Goal: Information Seeking & Learning: Learn about a topic

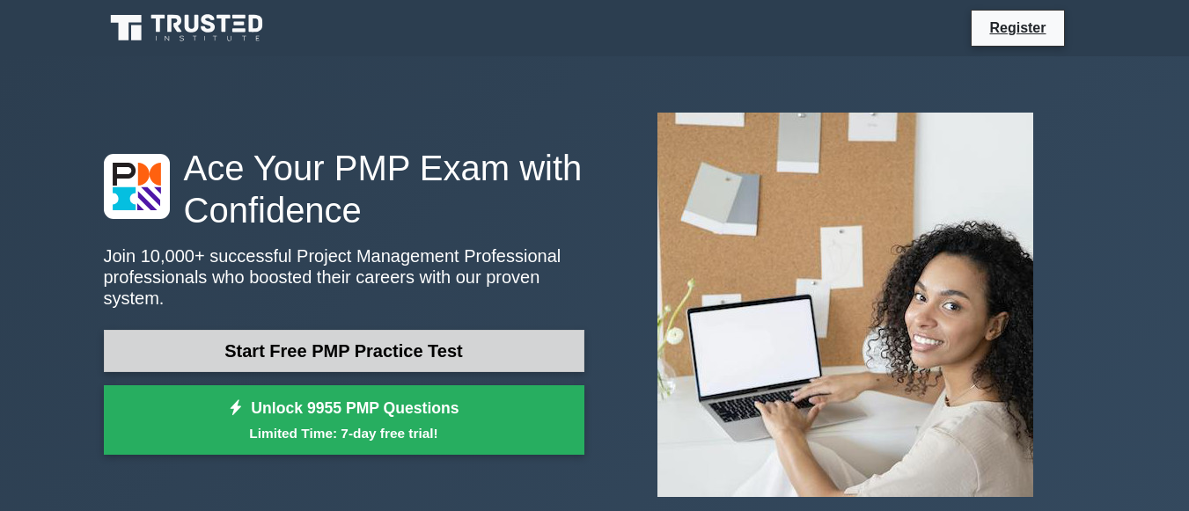
click at [366, 330] on link "Start Free PMP Practice Test" at bounding box center [344, 351] width 480 height 42
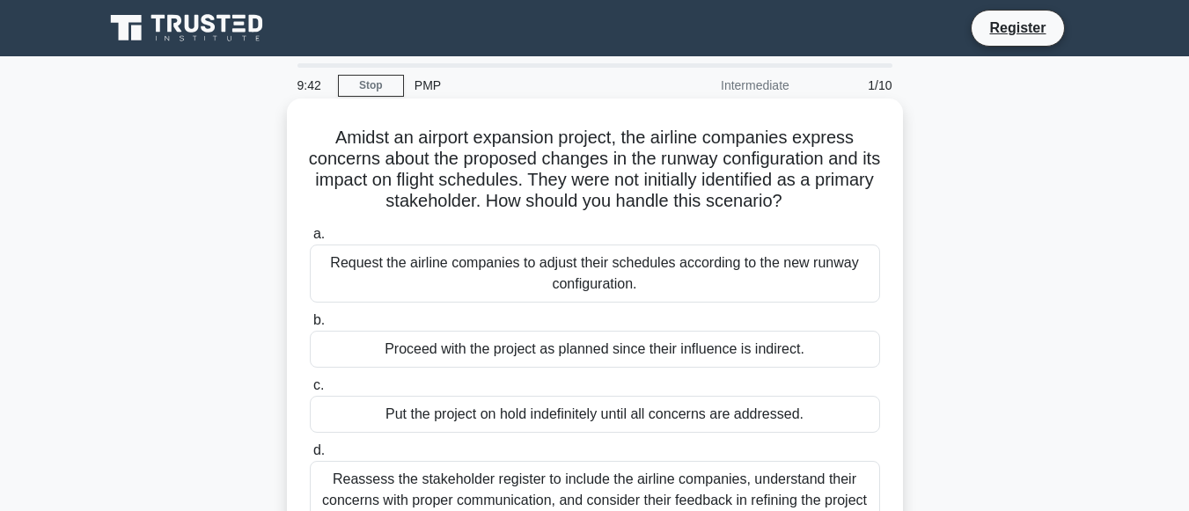
scroll to position [60, 0]
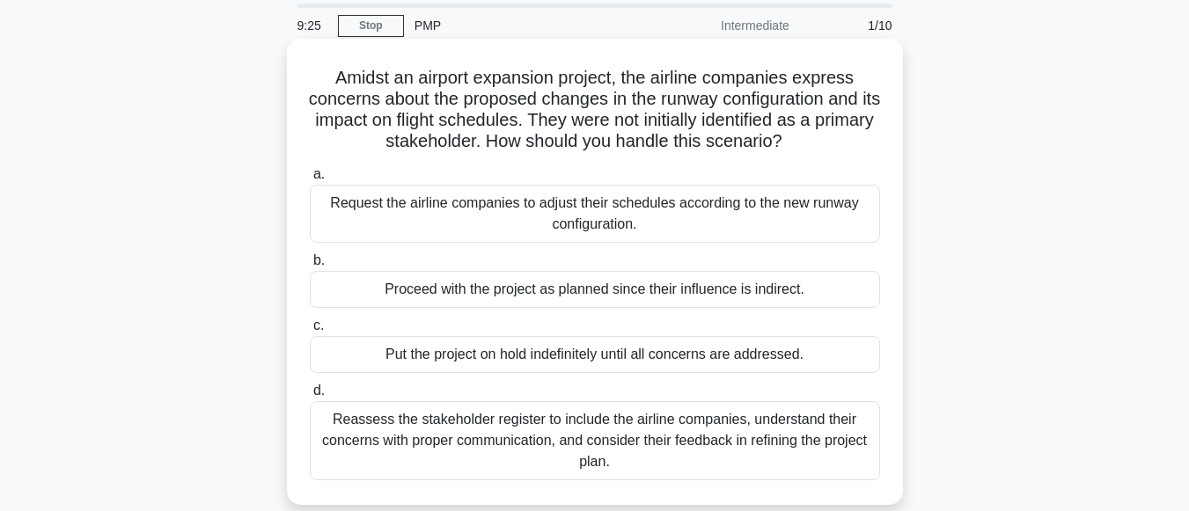
click at [588, 440] on div "Reassess the stakeholder register to include the airline companies, understand …" at bounding box center [595, 440] width 570 height 79
click at [310, 397] on input "d. Reassess the stakeholder register to include the airline companies, understa…" at bounding box center [310, 390] width 0 height 11
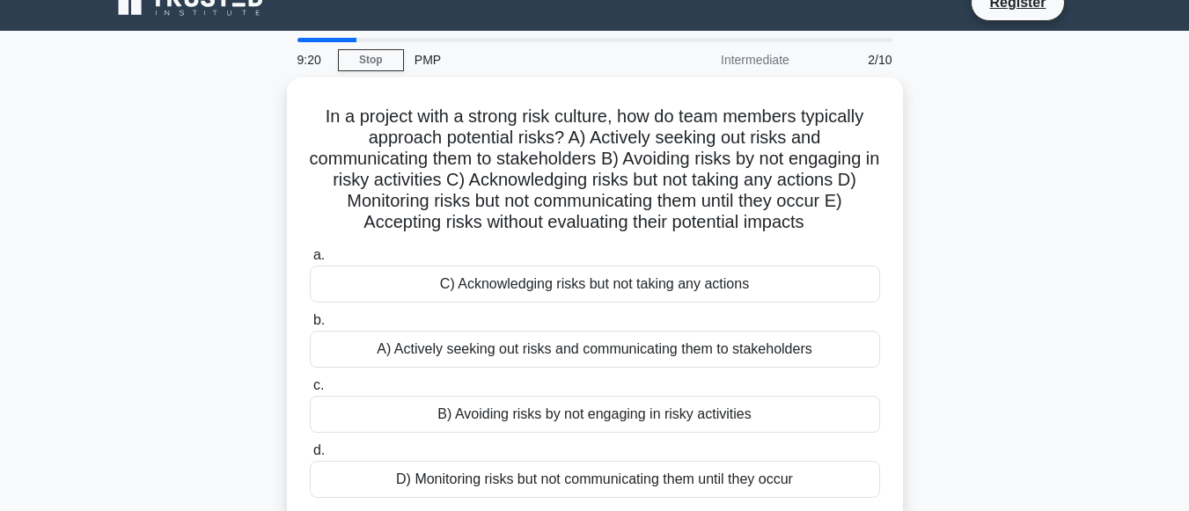
scroll to position [39, 0]
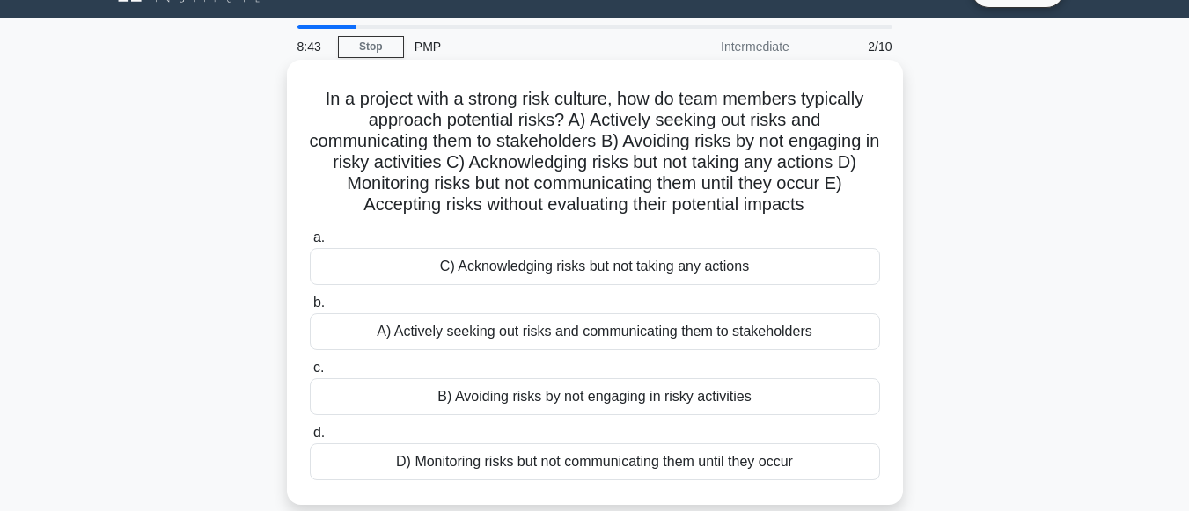
click at [563, 325] on div "A) Actively seeking out risks and communicating them to stakeholders" at bounding box center [595, 331] width 570 height 37
click at [310, 309] on input "b. A) Actively seeking out risks and communicating them to stakeholders" at bounding box center [310, 302] width 0 height 11
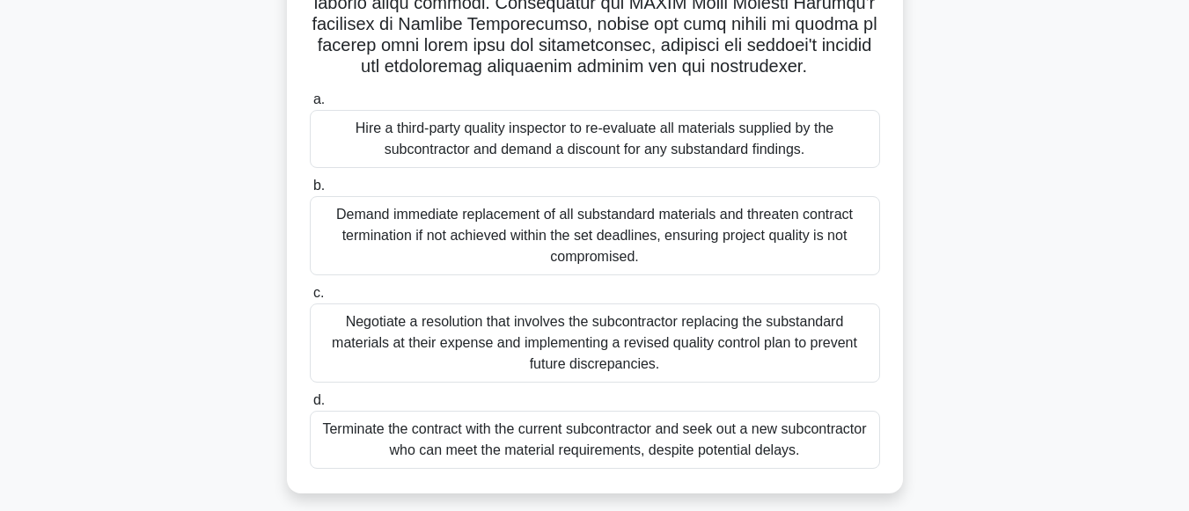
scroll to position [377, 0]
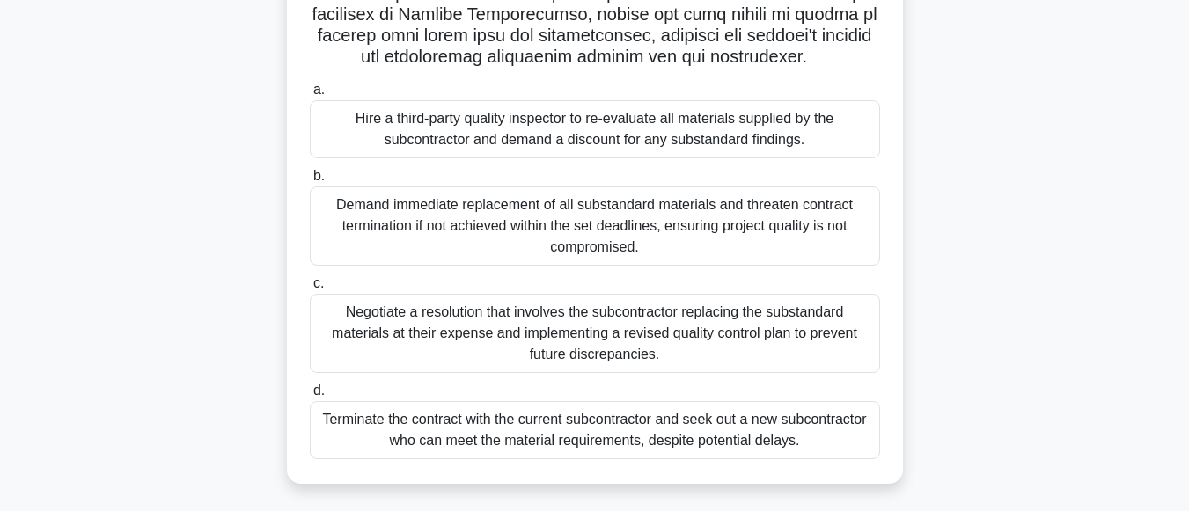
click at [548, 230] on div "Demand immediate replacement of all substandard materials and threaten contract…" at bounding box center [595, 226] width 570 height 79
click at [310, 182] on input "b. Demand immediate replacement of all substandard materials and threaten contr…" at bounding box center [310, 176] width 0 height 11
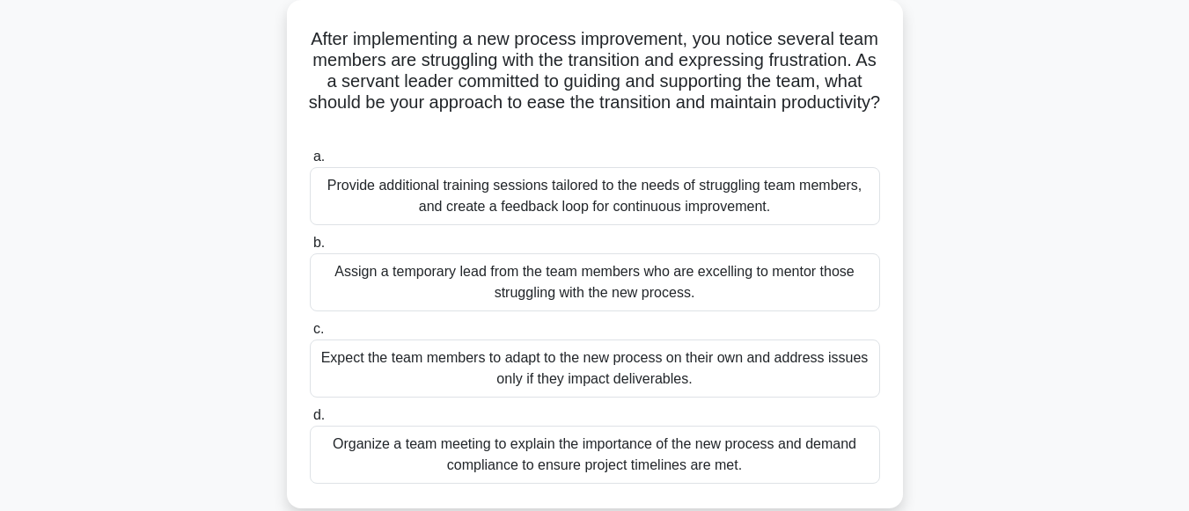
scroll to position [102, 0]
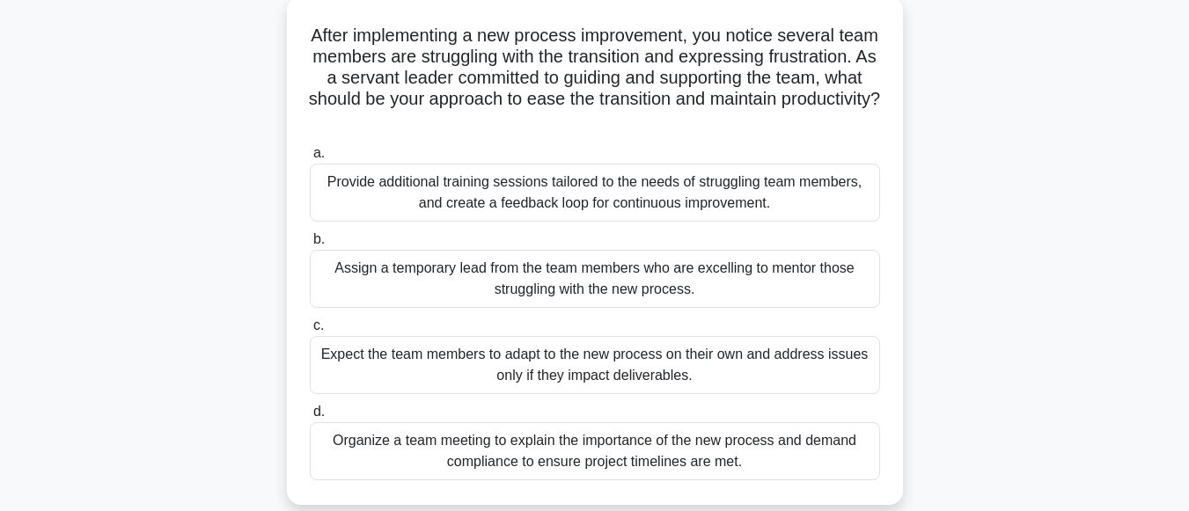
click at [509, 192] on div "Provide additional training sessions tailored to the needs of struggling team m…" at bounding box center [595, 193] width 570 height 58
click at [310, 159] on input "a. Provide additional training sessions tailored to the needs of struggling tea…" at bounding box center [310, 153] width 0 height 11
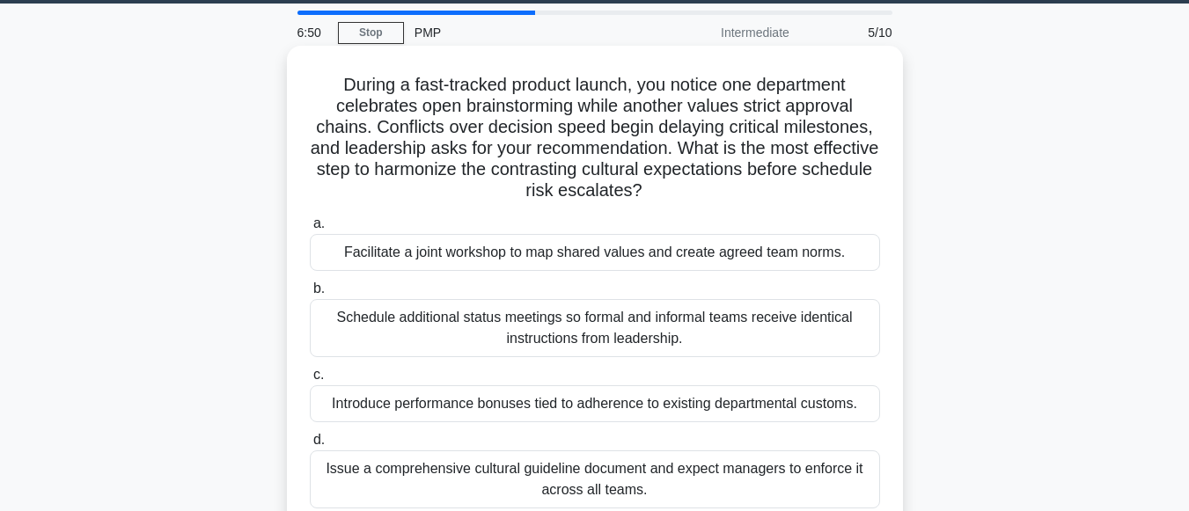
scroll to position [81, 0]
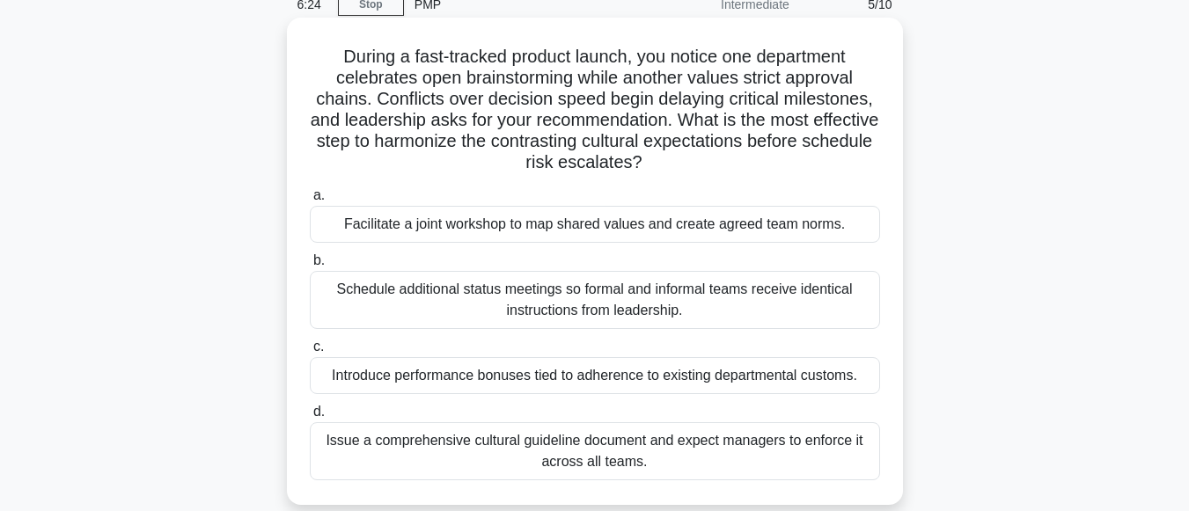
click at [600, 291] on div "Schedule additional status meetings so formal and informal teams receive identi…" at bounding box center [595, 300] width 570 height 58
click at [310, 267] on input "b. Schedule additional status meetings so formal and informal teams receive ide…" at bounding box center [310, 260] width 0 height 11
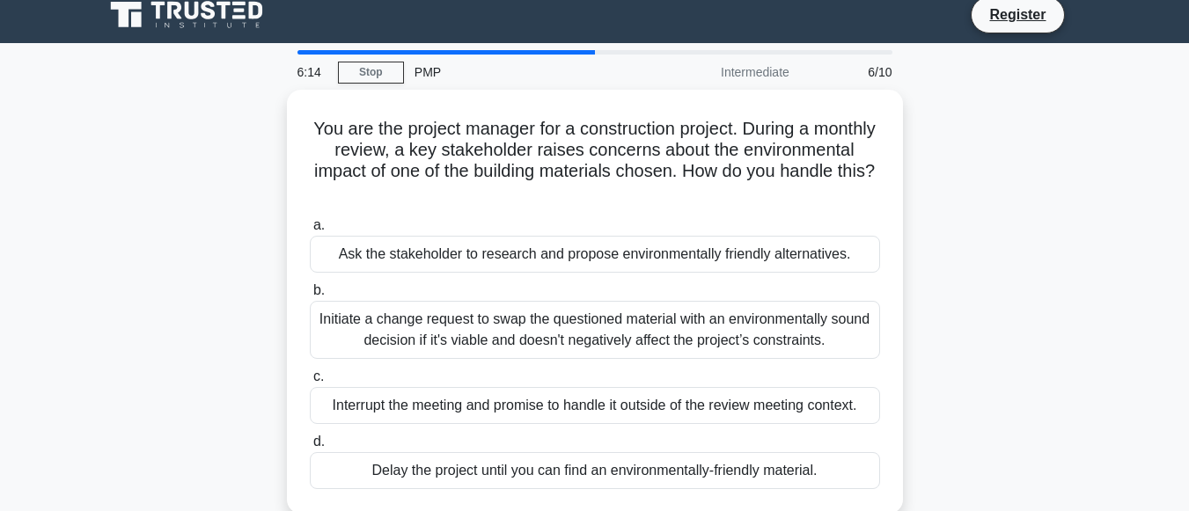
scroll to position [18, 0]
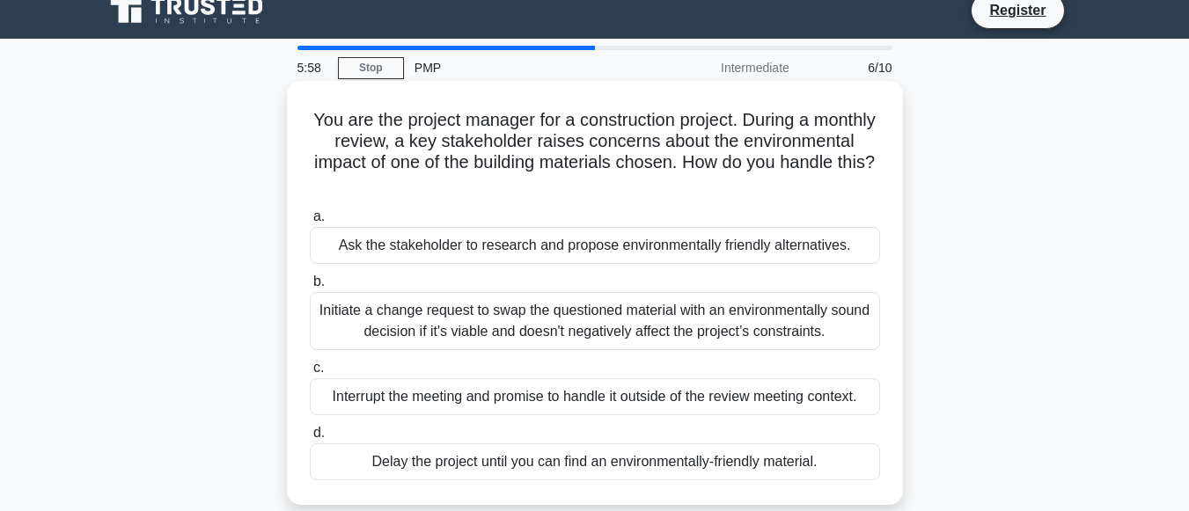
click at [564, 333] on div "Initiate a change request to swap the questioned material with an environmental…" at bounding box center [595, 321] width 570 height 58
click at [310, 288] on input "b. Initiate a change request to swap the questioned material with an environmen…" at bounding box center [310, 281] width 0 height 11
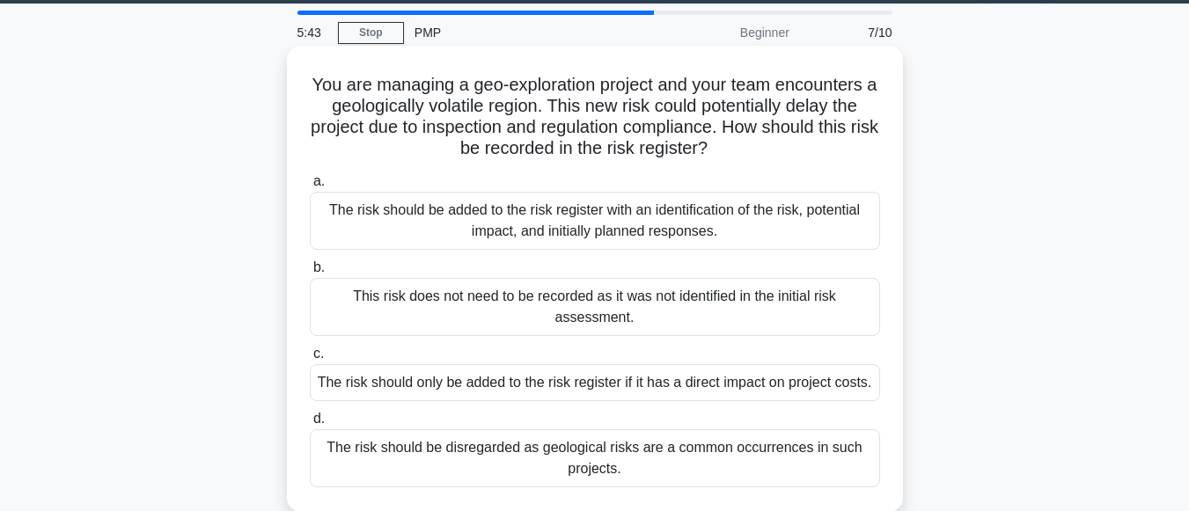
scroll to position [81, 0]
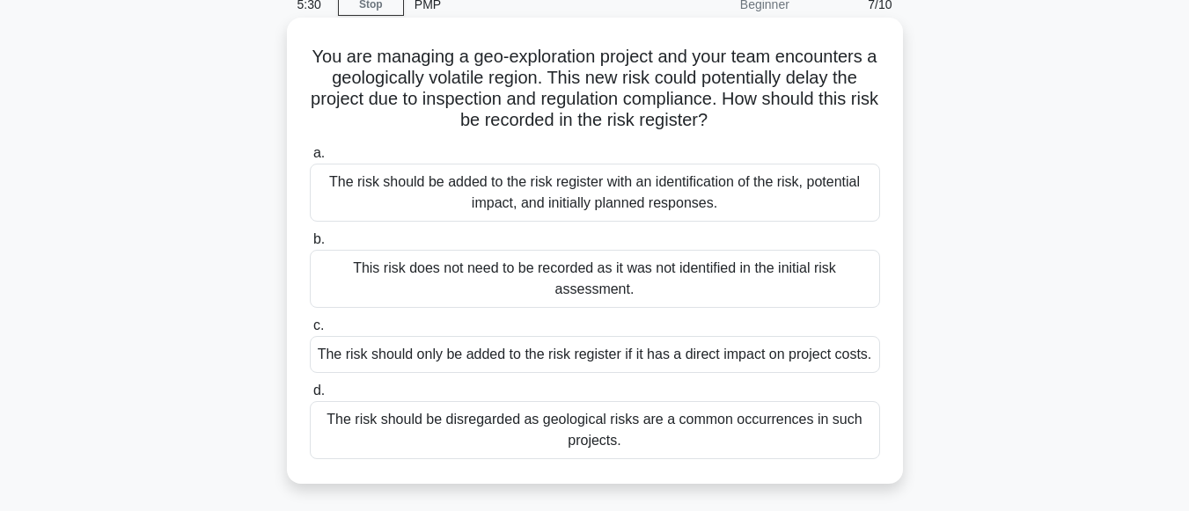
click at [543, 185] on div "The risk should be added to the risk register with an identification of the ris…" at bounding box center [595, 193] width 570 height 58
click at [310, 159] on input "a. The risk should be added to the risk register with an identification of the …" at bounding box center [310, 153] width 0 height 11
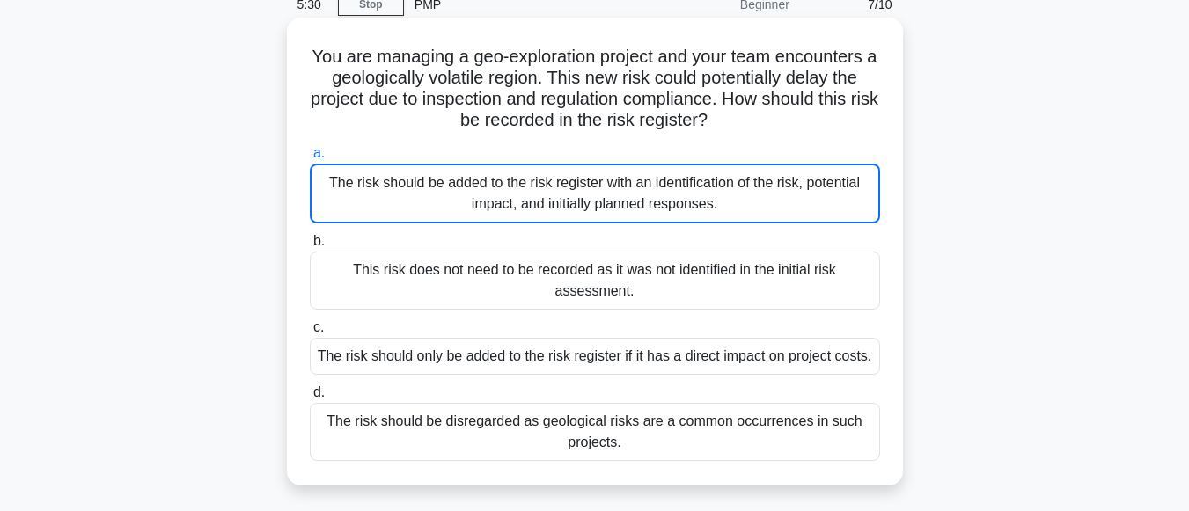
scroll to position [0, 0]
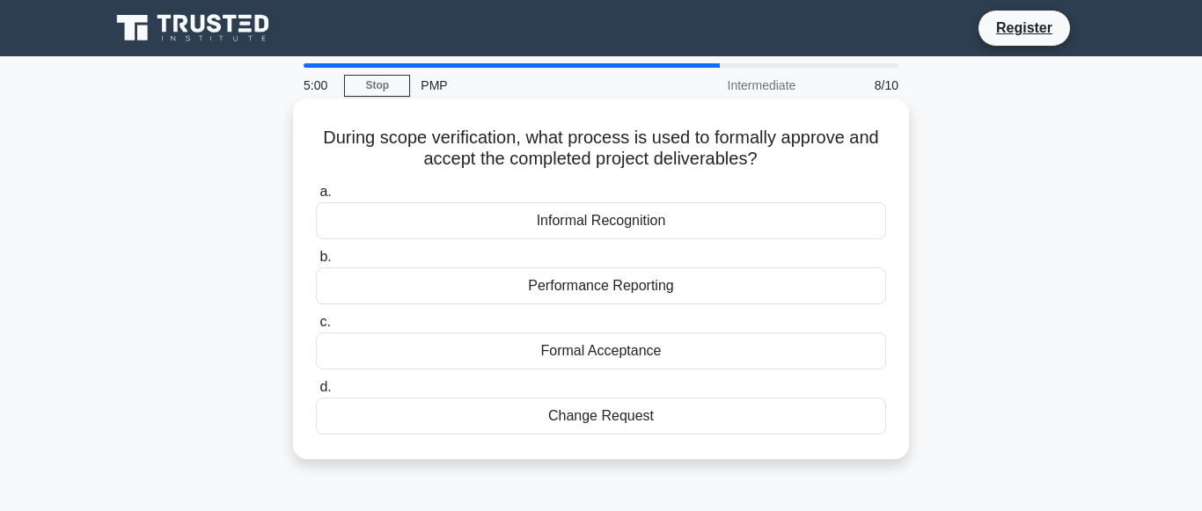
click at [586, 283] on div "Performance Reporting" at bounding box center [601, 285] width 570 height 37
click at [316, 263] on input "b. Performance Reporting" at bounding box center [316, 257] width 0 height 11
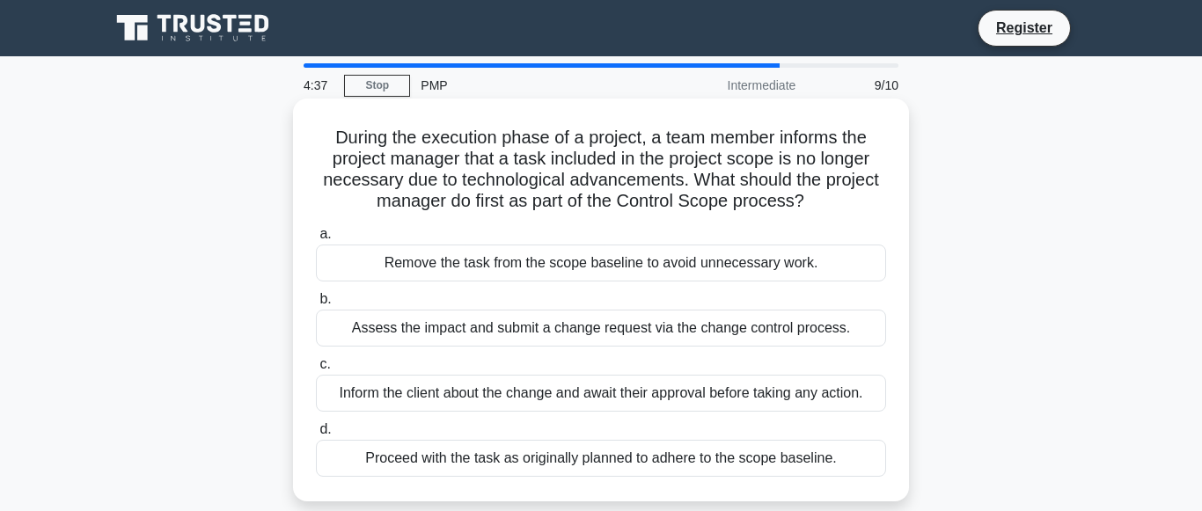
click at [548, 252] on div "Remove the task from the scope baseline to avoid unnecessary work." at bounding box center [601, 263] width 570 height 37
click at [316, 240] on input "a. Remove the task from the scope baseline to avoid unnecessary work." at bounding box center [316, 234] width 0 height 11
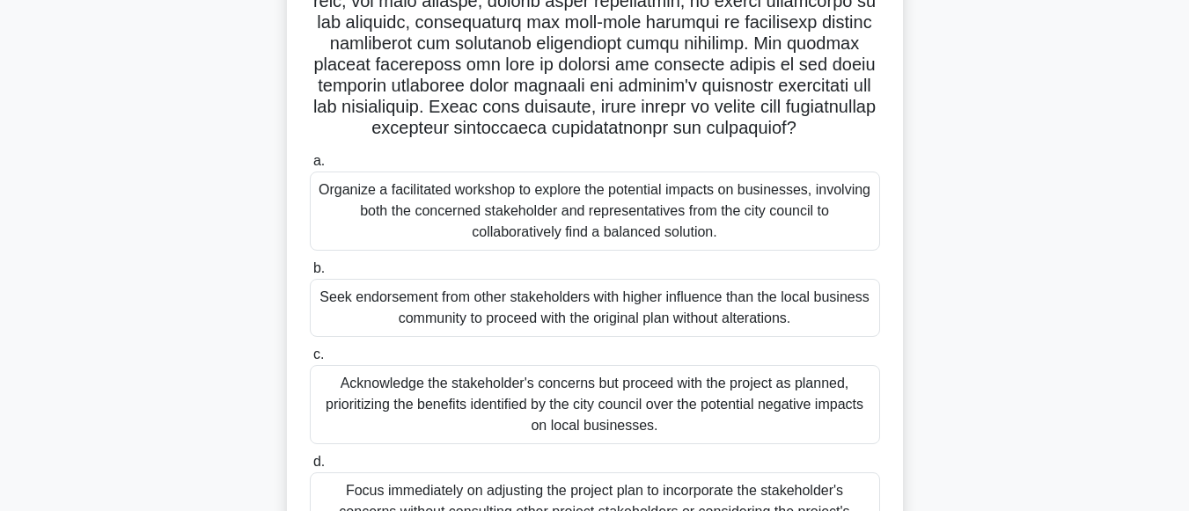
scroll to position [440, 0]
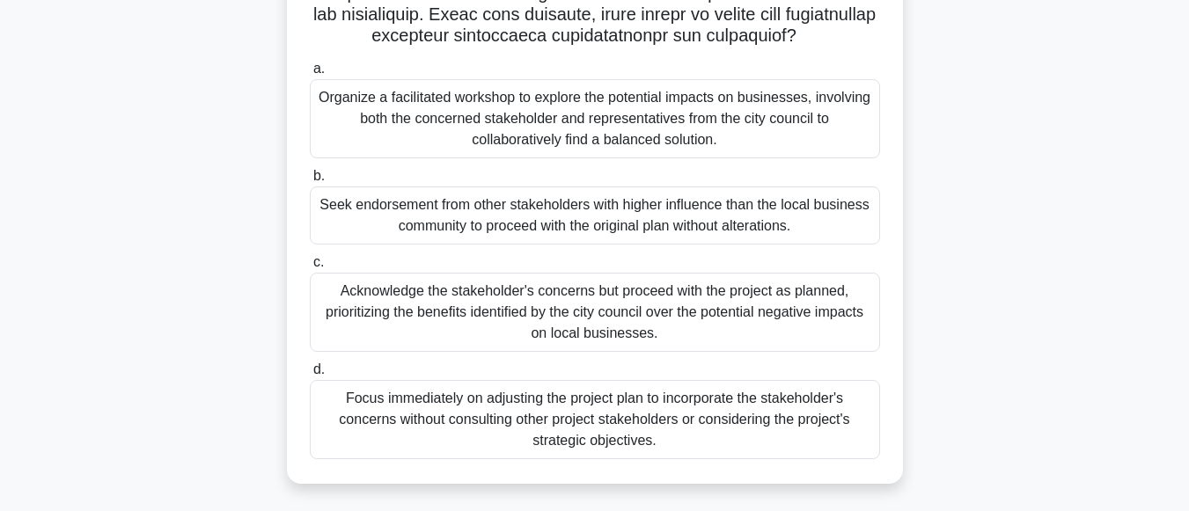
click at [640, 130] on div "Organize a facilitated workshop to explore the potential impacts on businesses,…" at bounding box center [595, 118] width 570 height 79
click at [310, 75] on input "a. Organize a facilitated workshop to explore the potential impacts on business…" at bounding box center [310, 68] width 0 height 11
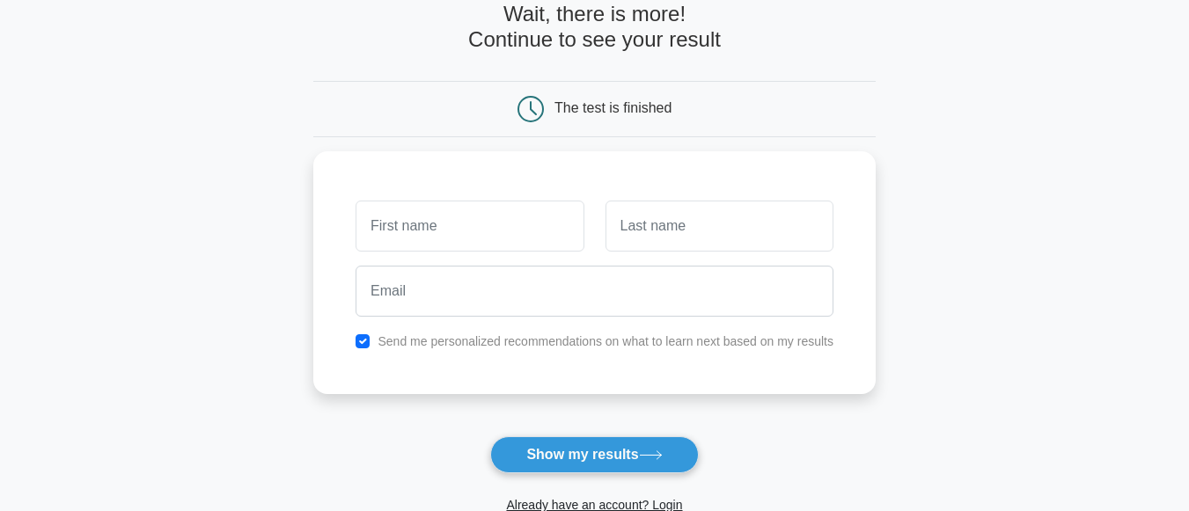
scroll to position [87, 0]
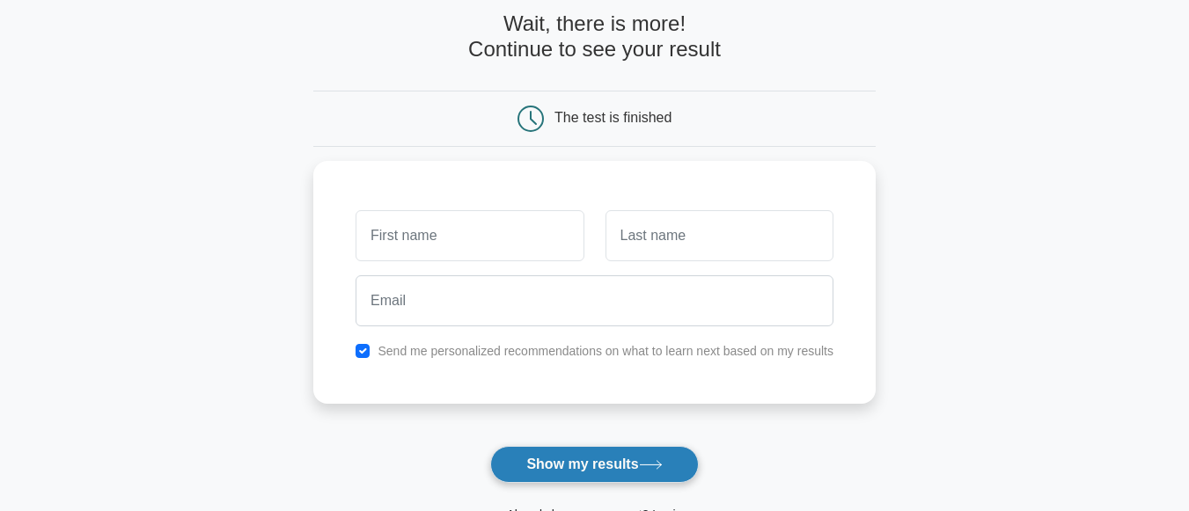
click at [589, 446] on button "Show my results" at bounding box center [594, 464] width 208 height 37
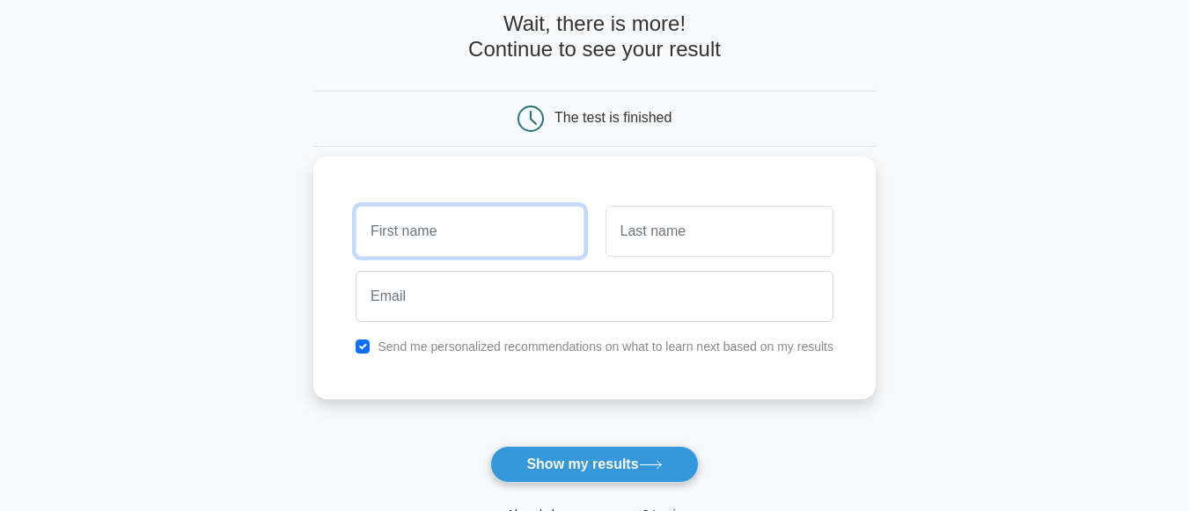
click at [464, 220] on input "text" at bounding box center [469, 231] width 228 height 51
type input "Pramod"
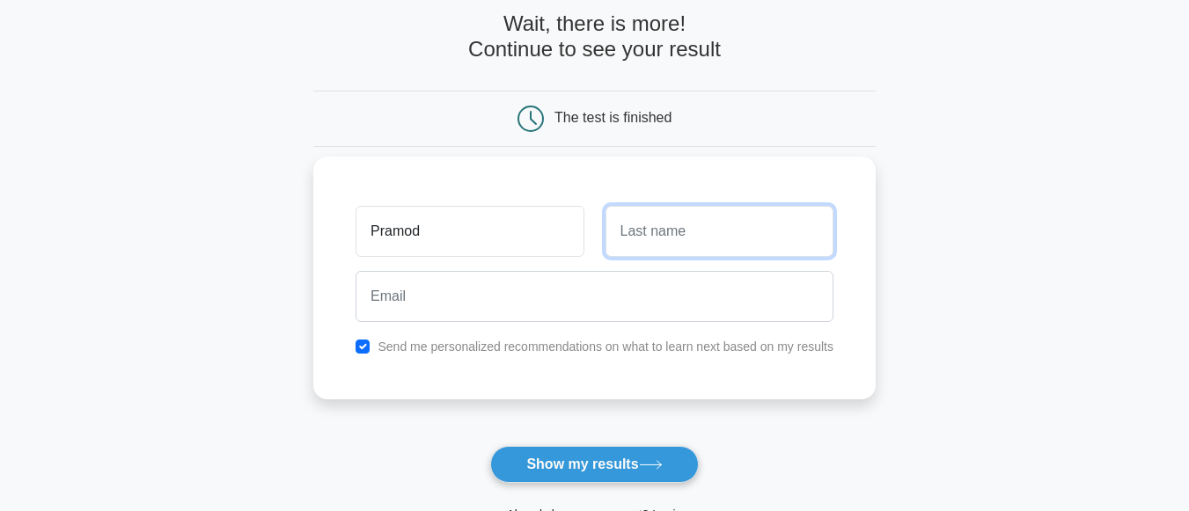
click at [638, 222] on input "text" at bounding box center [719, 231] width 228 height 51
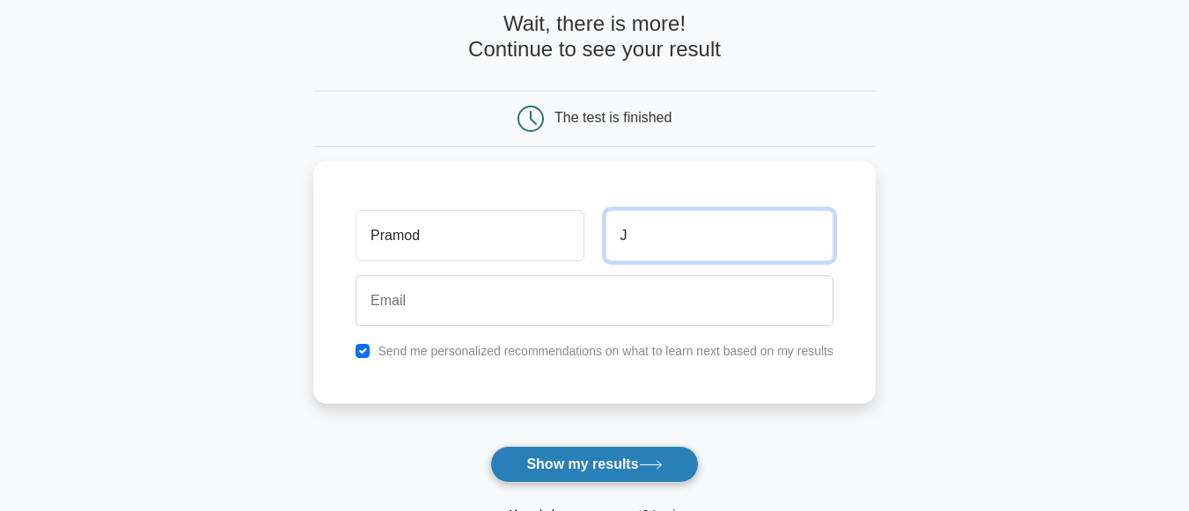
type input "J"
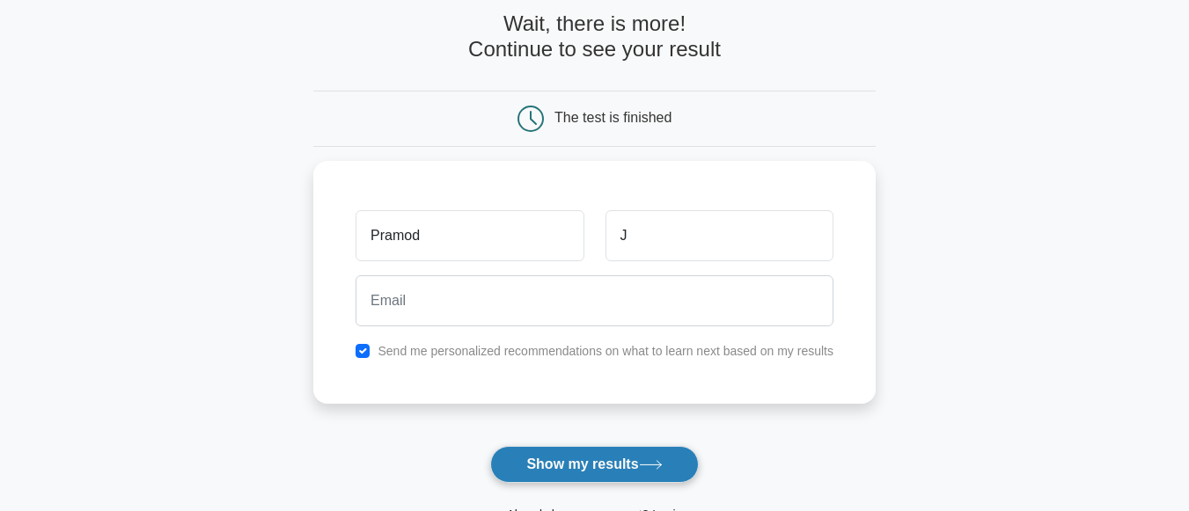
click at [573, 446] on button "Show my results" at bounding box center [594, 464] width 208 height 37
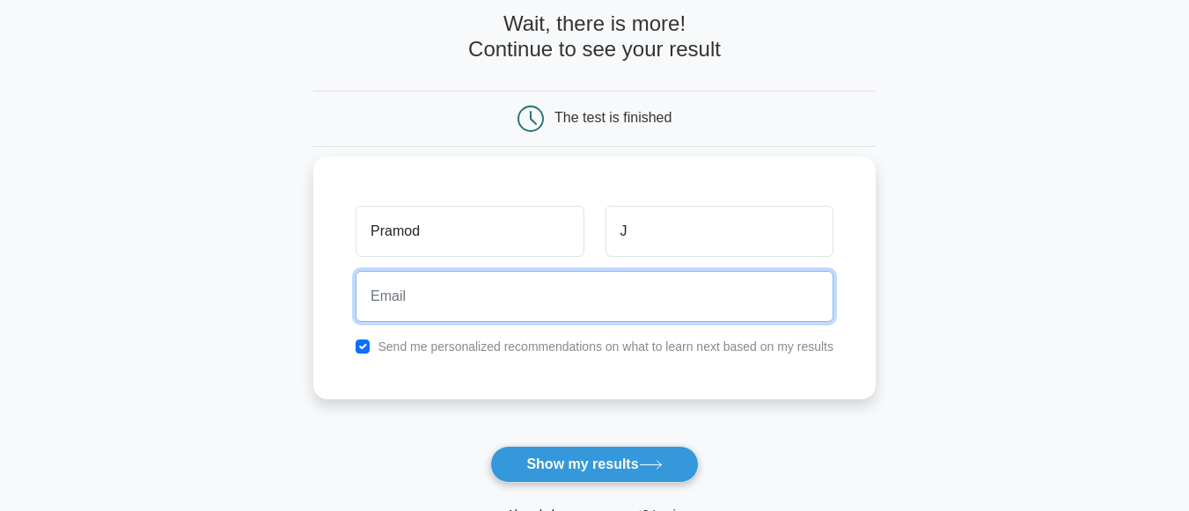
click at [458, 283] on input "email" at bounding box center [594, 296] width 478 height 51
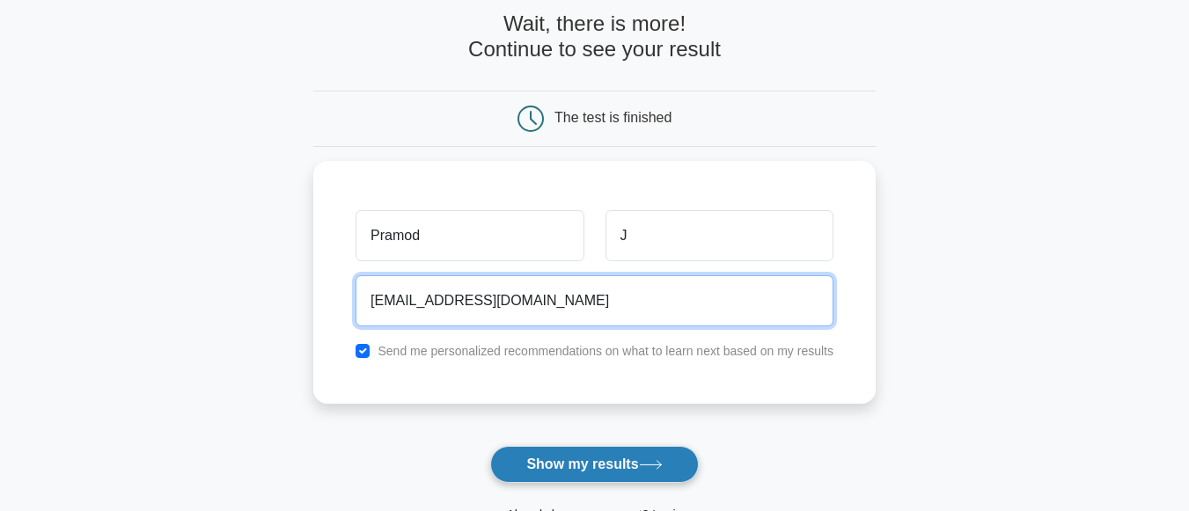
type input "Pramodjaywant@gmail.com"
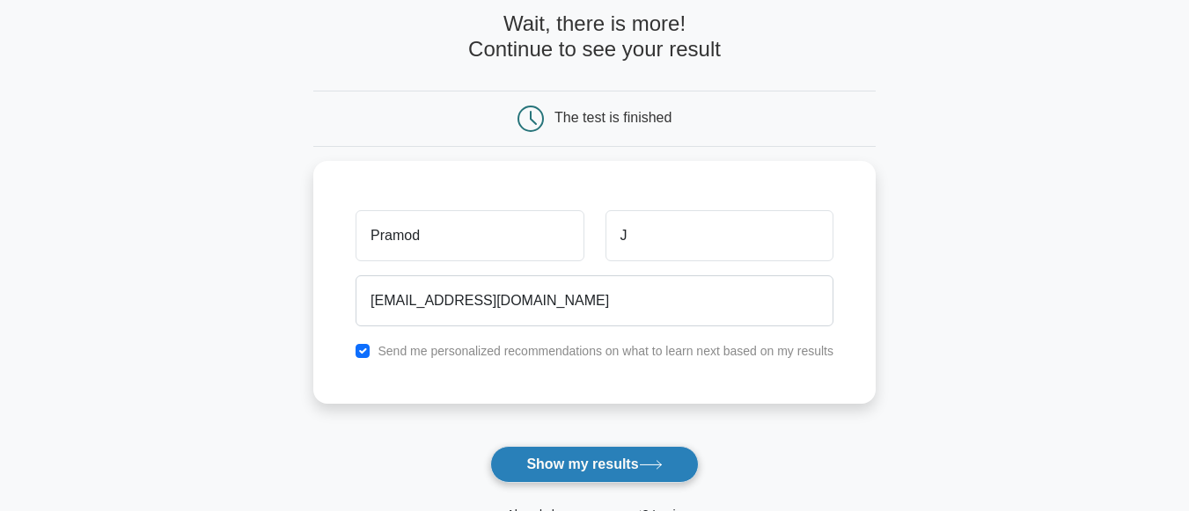
click at [575, 446] on button "Show my results" at bounding box center [594, 464] width 208 height 37
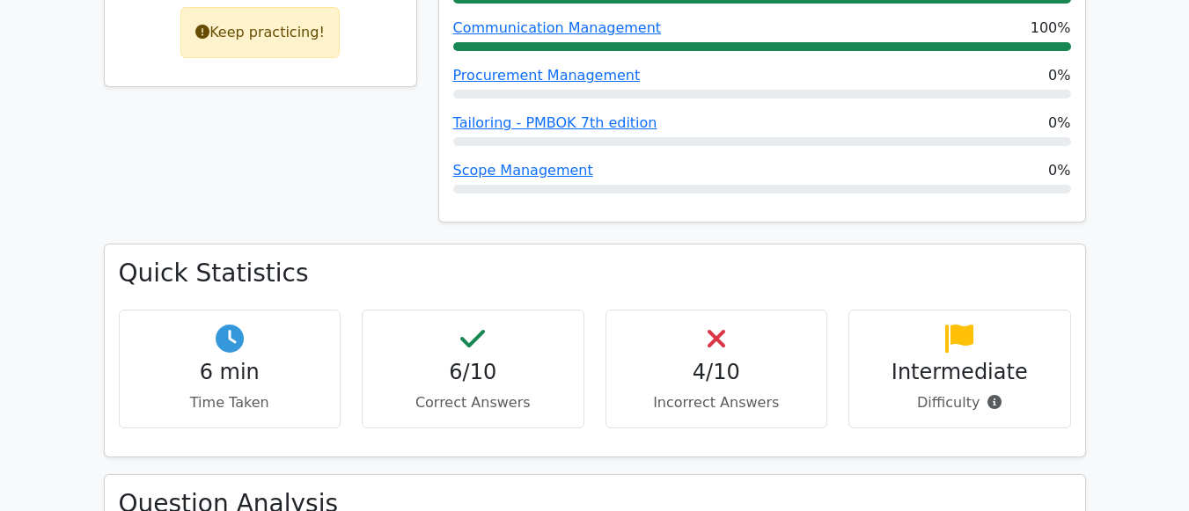
scroll to position [968, 0]
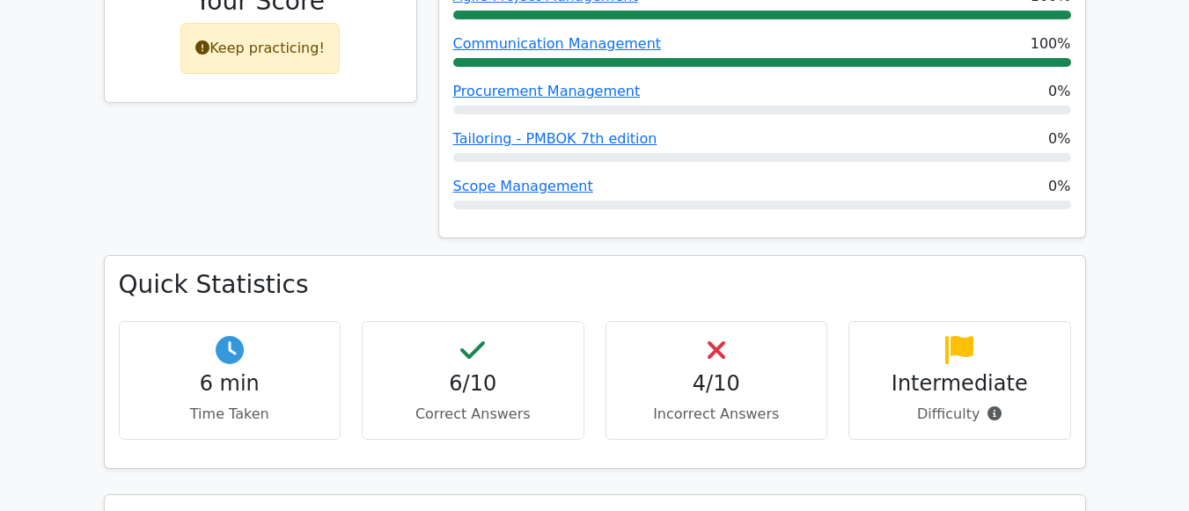
click at [473, 371] on h4 "6/10" at bounding box center [473, 384] width 193 height 26
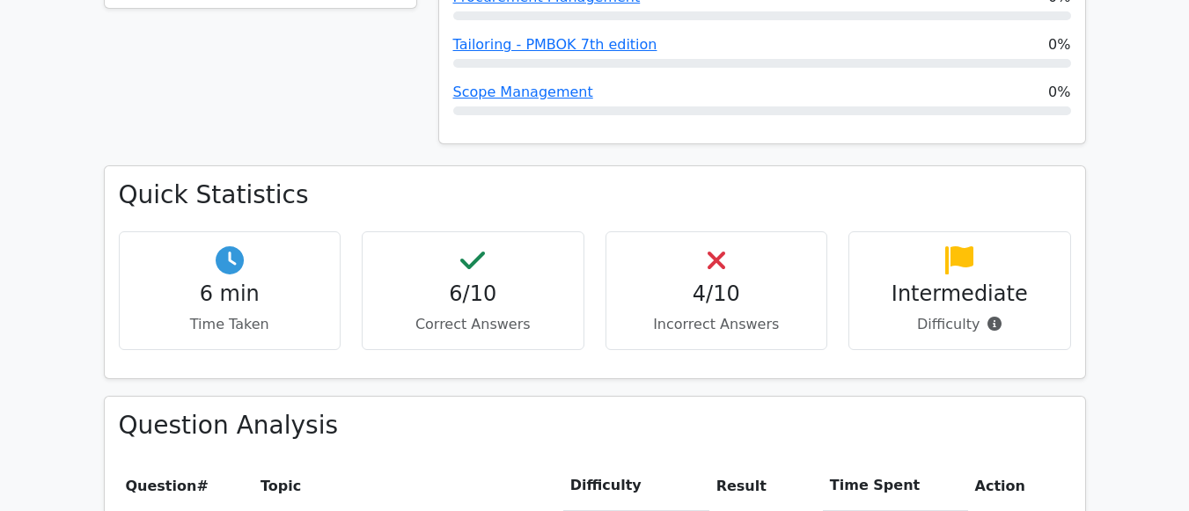
scroll to position [1144, 0]
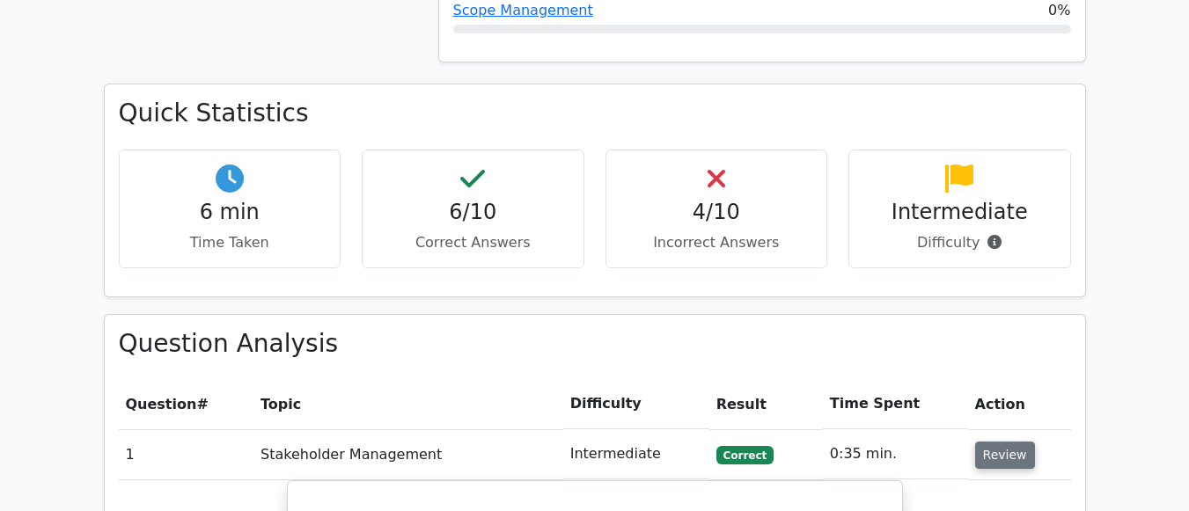
click at [989, 442] on button "Review" at bounding box center [1005, 455] width 60 height 27
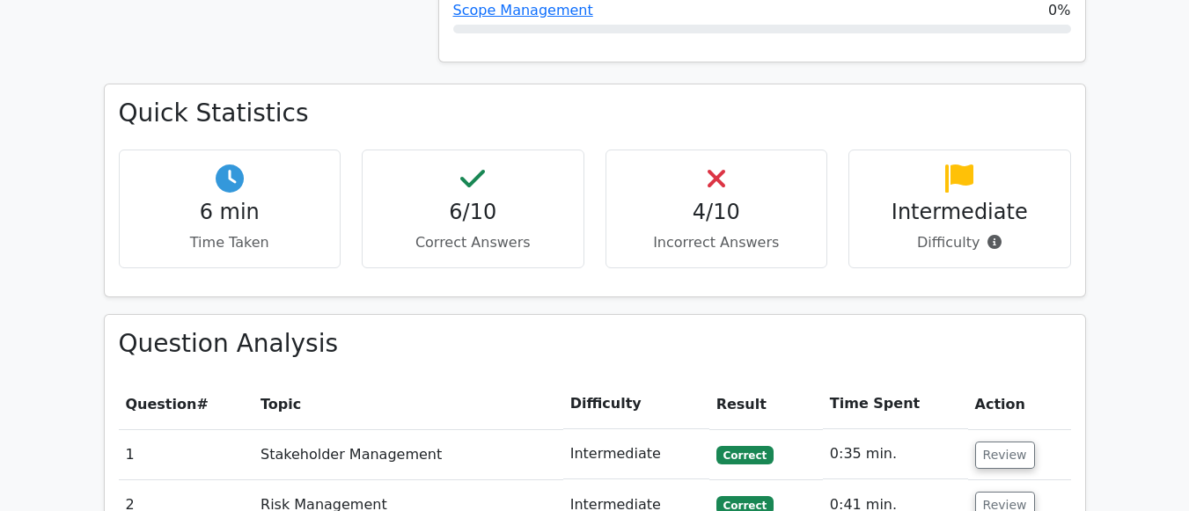
scroll to position [1056, 0]
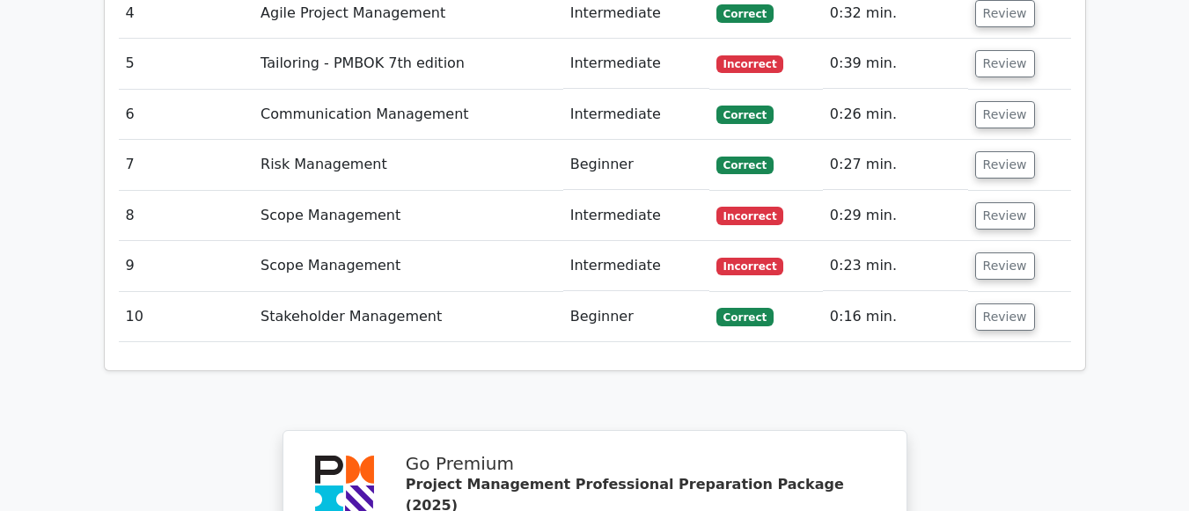
scroll to position [1760, 0]
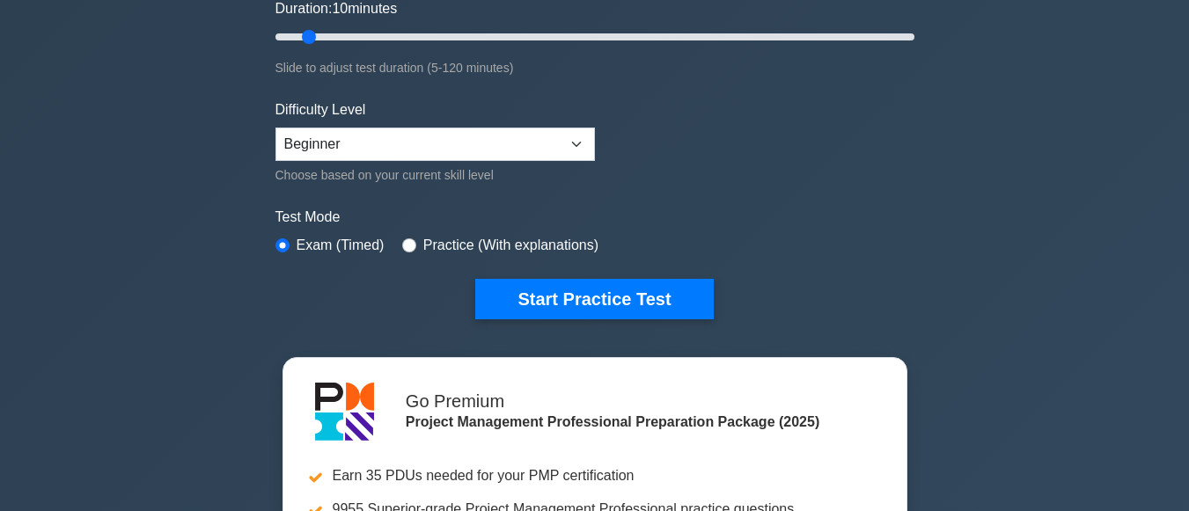
scroll to position [352, 0]
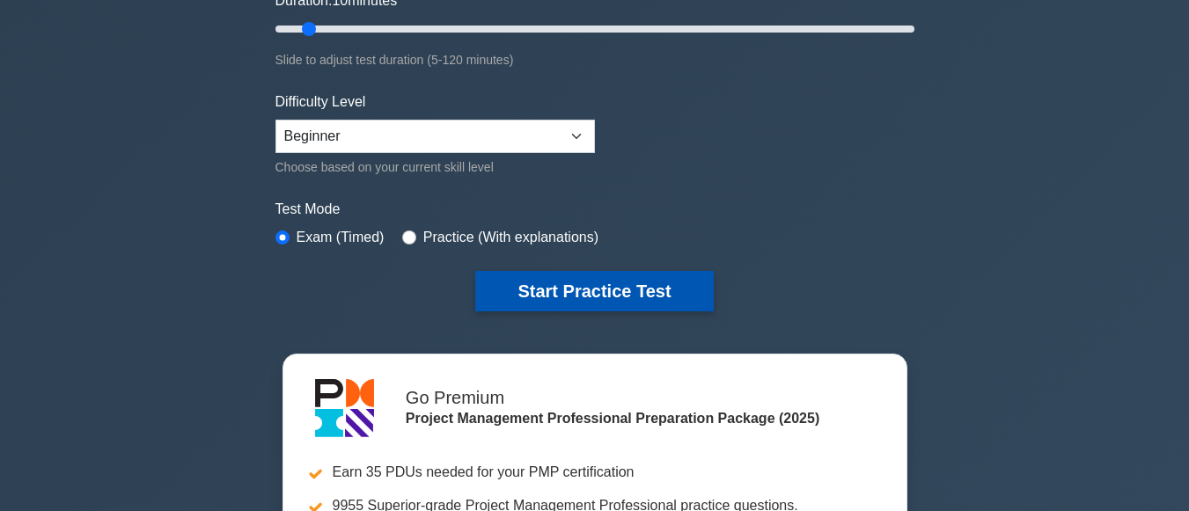
click at [614, 285] on button "Start Practice Test" at bounding box center [594, 291] width 238 height 40
